Goal: Transaction & Acquisition: Purchase product/service

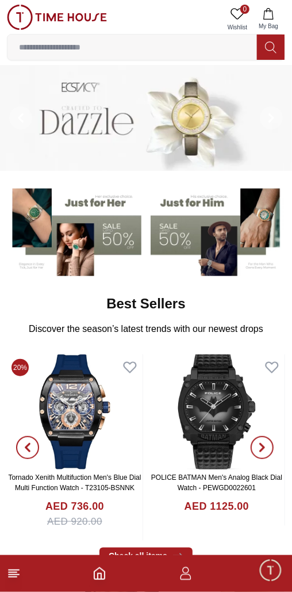
click at [191, 46] on input at bounding box center [132, 47] width 250 height 23
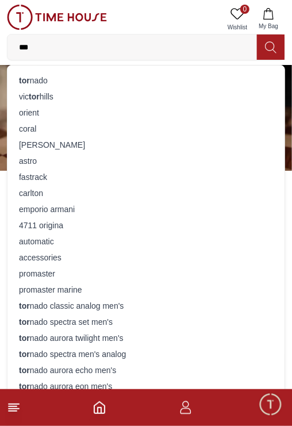
type input "***"
click at [124, 80] on div "tor nado" at bounding box center [146, 81] width 264 height 16
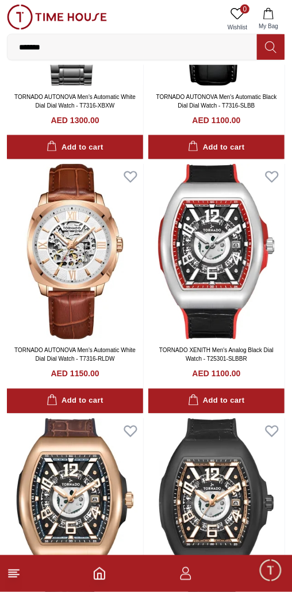
scroll to position [463, 0]
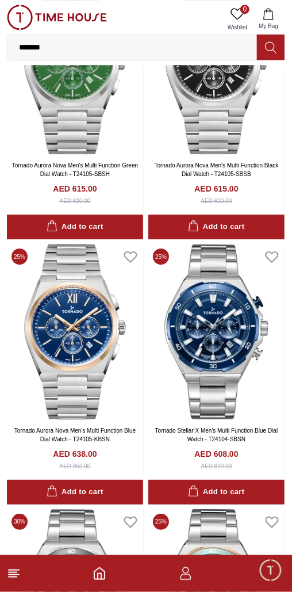
scroll to position [2321, 0]
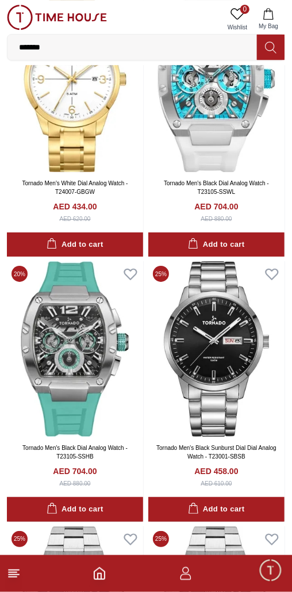
scroll to position [7336, 0]
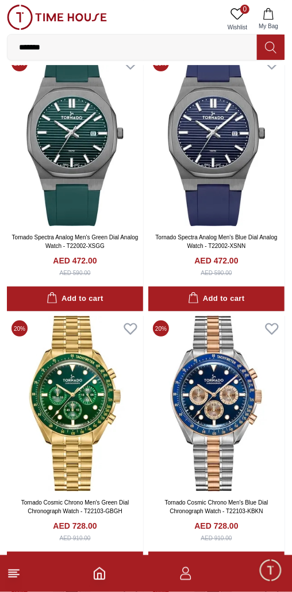
scroll to position [9913, 0]
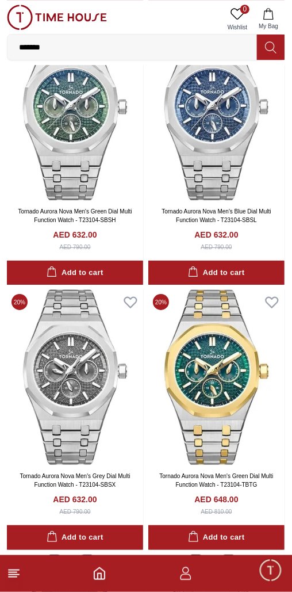
scroll to position [12490, 0]
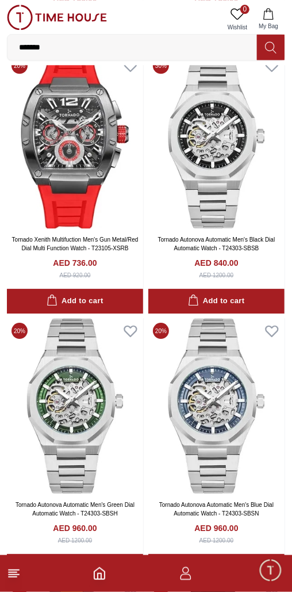
scroll to position [13283, 0]
